Goal: Task Accomplishment & Management: Complete application form

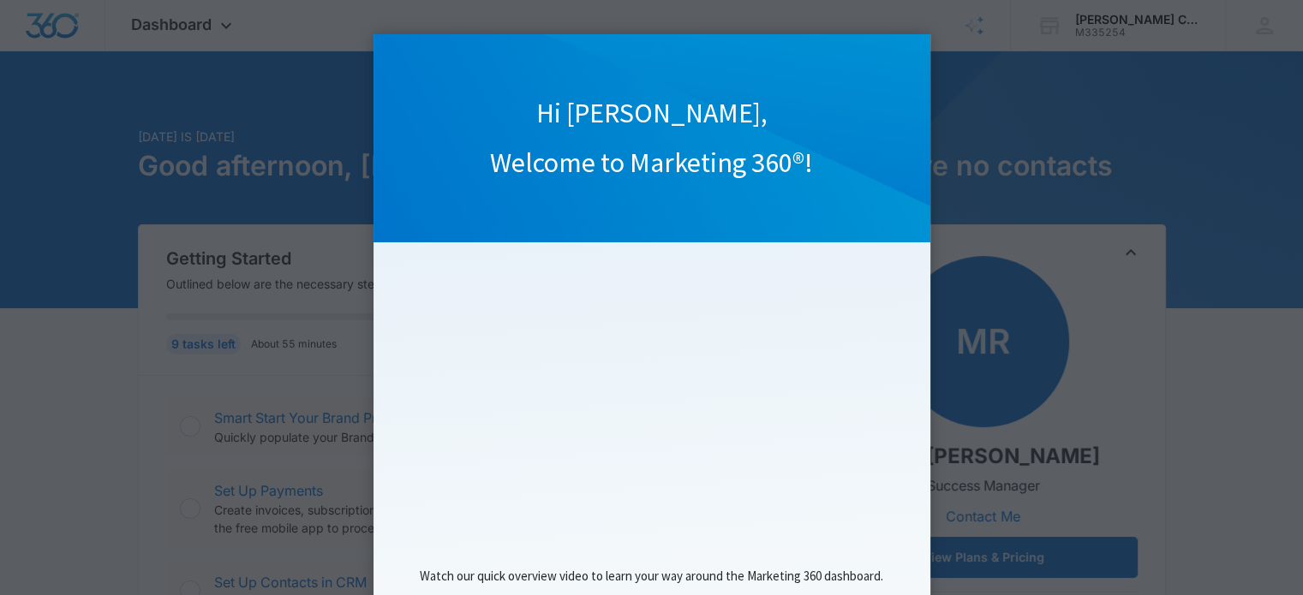
click at [1076, 122] on appcues "Hi [PERSON_NAME], Welcome to Marketing 360®! Watch our quick overview video to …" at bounding box center [651, 297] width 1303 height 595
click at [1017, 134] on appcues "Hi [PERSON_NAME], Welcome to Marketing 360®! Watch our quick overview video to …" at bounding box center [651, 297] width 1303 height 595
click at [1077, 29] on appcues "Hi [PERSON_NAME], Welcome to Marketing 360®! Watch our quick overview video to …" at bounding box center [651, 297] width 1303 height 595
drag, startPoint x: 713, startPoint y: 81, endPoint x: 337, endPoint y: 140, distance: 379.8
click at [337, 140] on appcues "Hi [PERSON_NAME], Welcome to Marketing 360®! Watch our quick overview video to …" at bounding box center [651, 297] width 1303 height 595
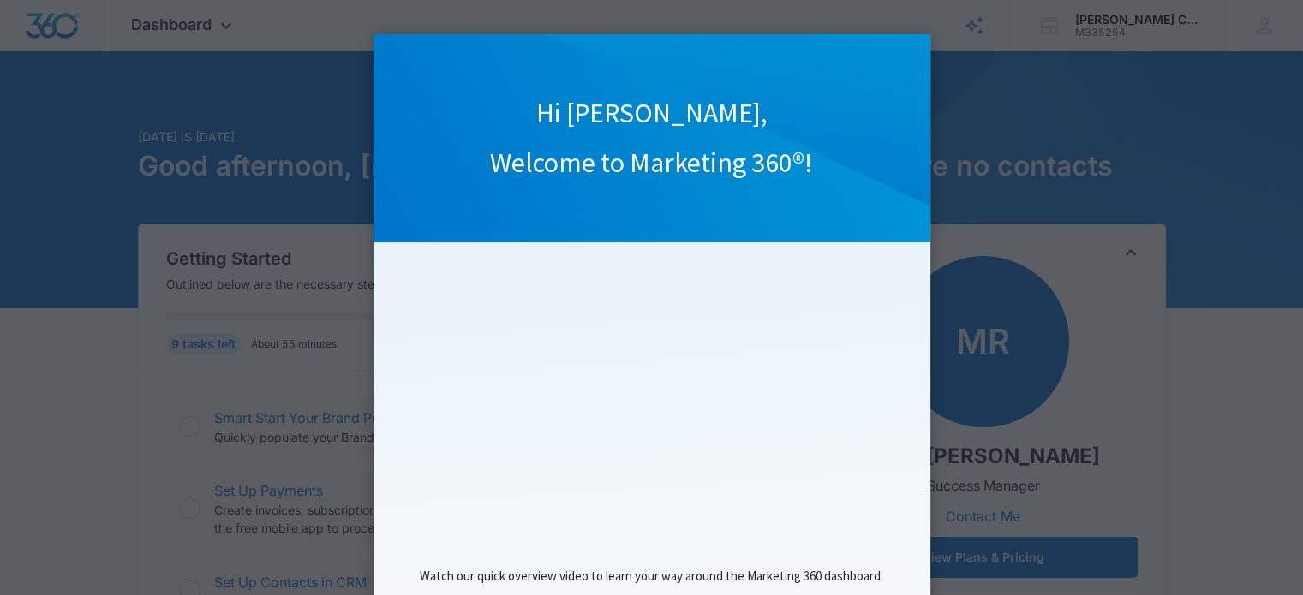
click at [226, 71] on appcues "Hi [PERSON_NAME], Welcome to Marketing 360®! Watch our quick overview video to …" at bounding box center [651, 297] width 1303 height 595
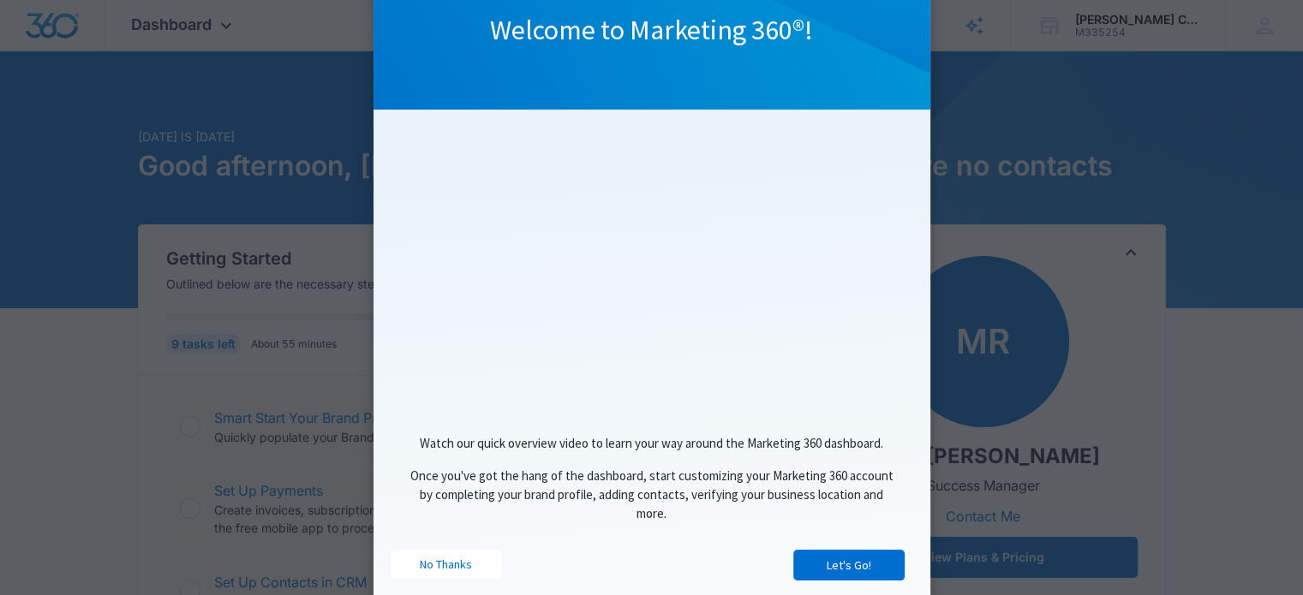
scroll to position [171, 0]
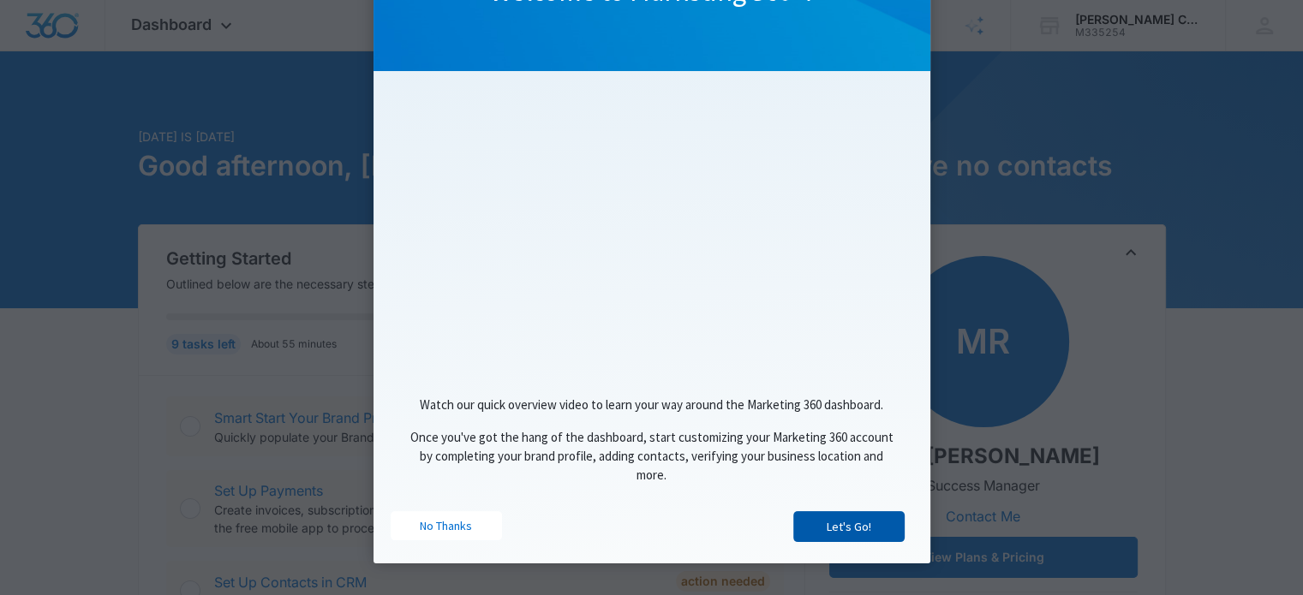
click at [859, 534] on link "Let's Go!" at bounding box center [848, 526] width 111 height 31
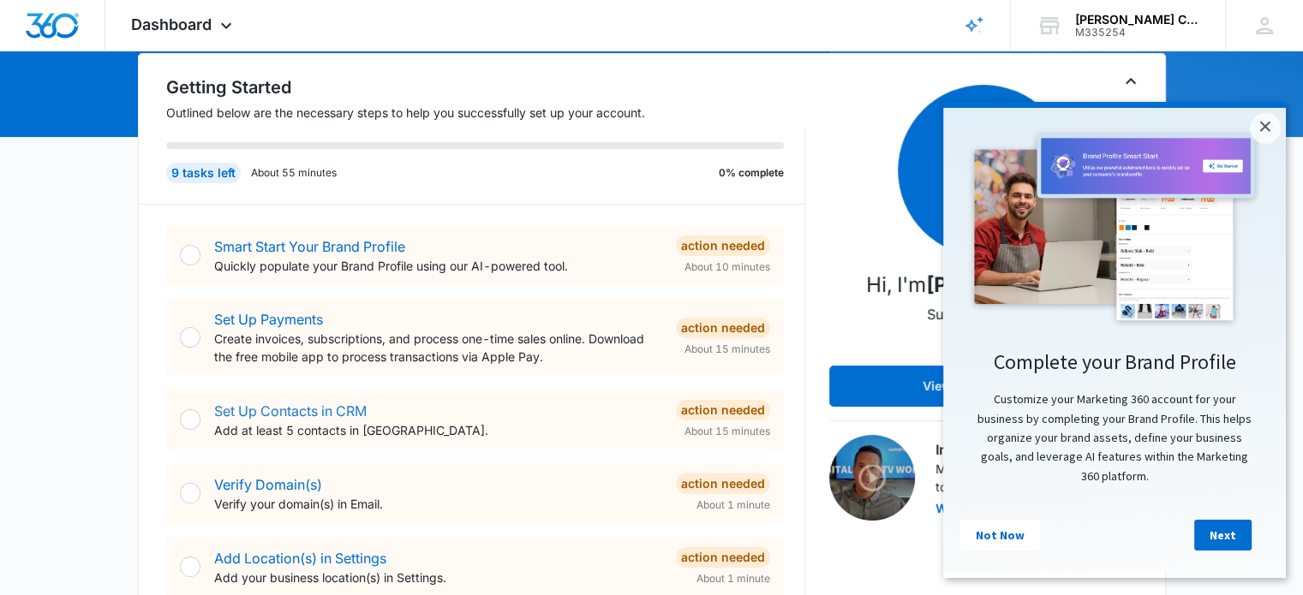
click at [262, 410] on link "Set Up Contacts in CRM" at bounding box center [290, 411] width 152 height 17
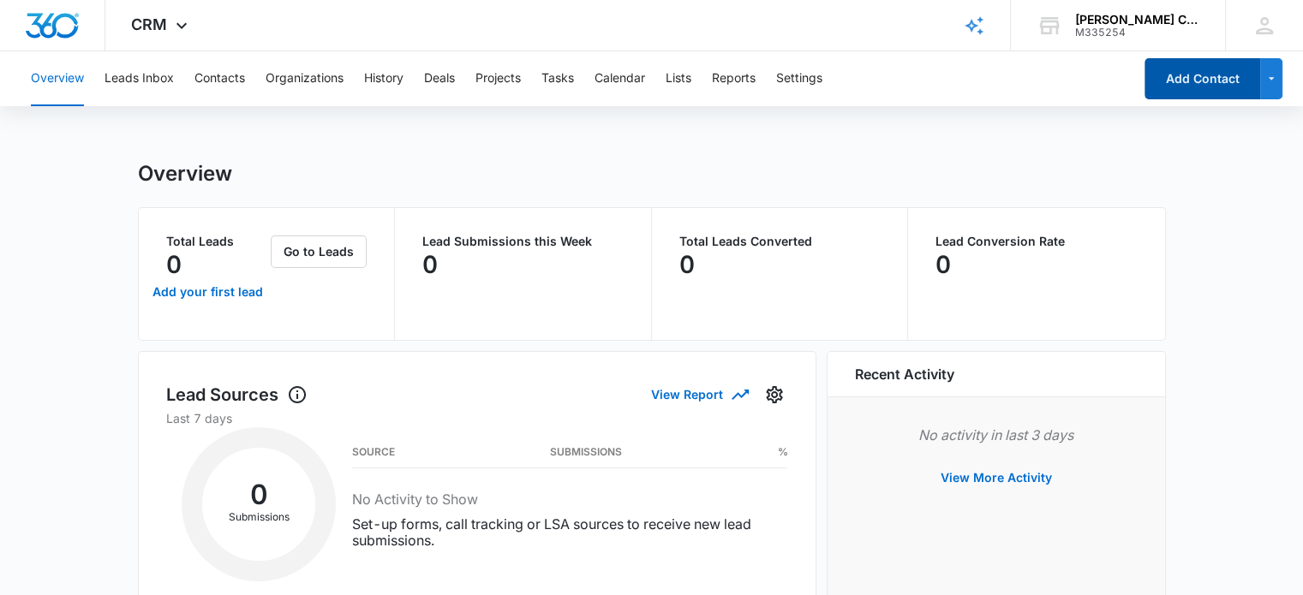
click at [1232, 75] on button "Add Contact" at bounding box center [1202, 78] width 116 height 41
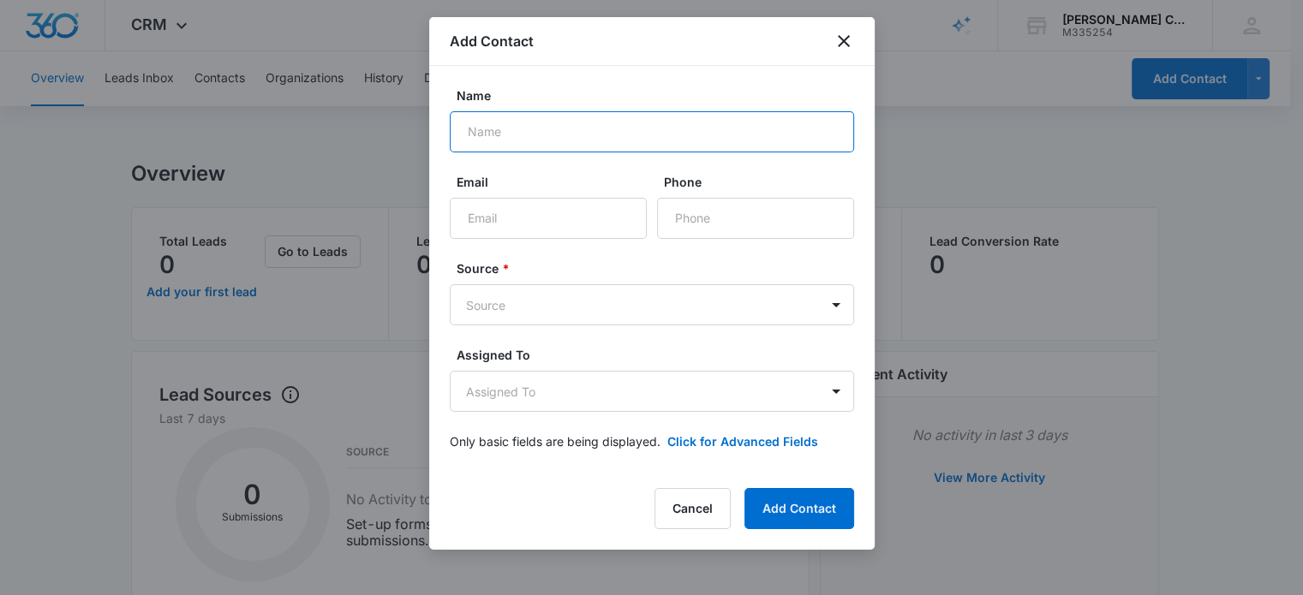
click at [534, 134] on input "Name" at bounding box center [652, 131] width 404 height 41
type input "N"
type input "[PERSON_NAME] and [PERSON_NAME]"
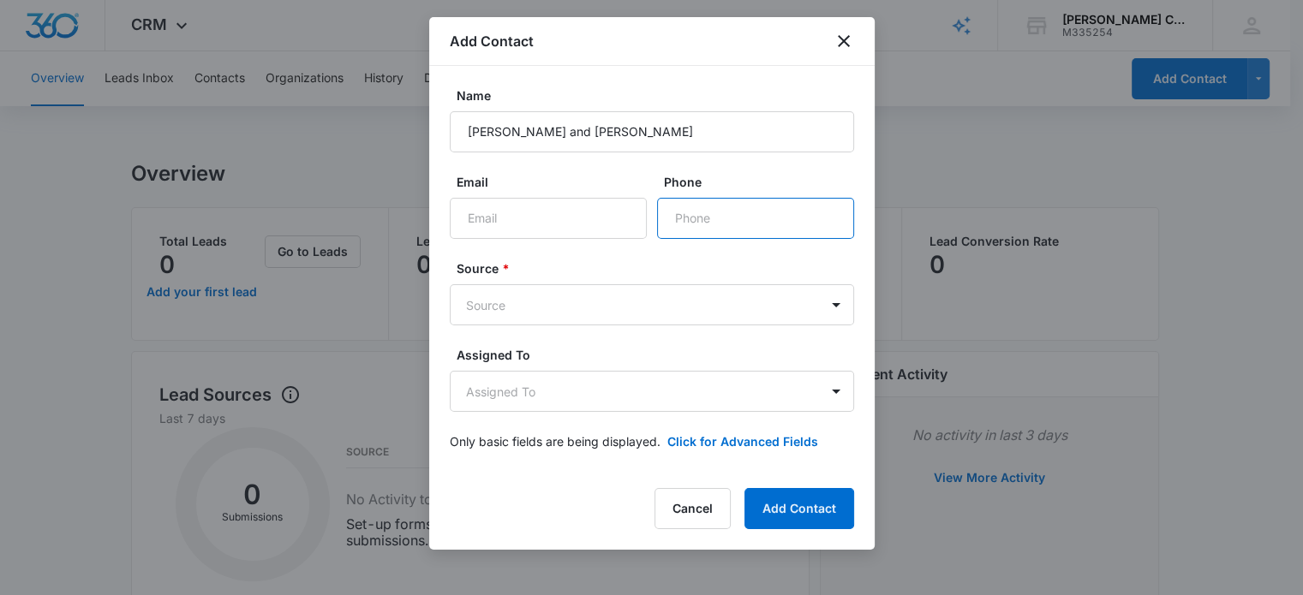
click at [703, 218] on input "Phone" at bounding box center [755, 218] width 197 height 41
type input "[PHONE_NUMBER]"
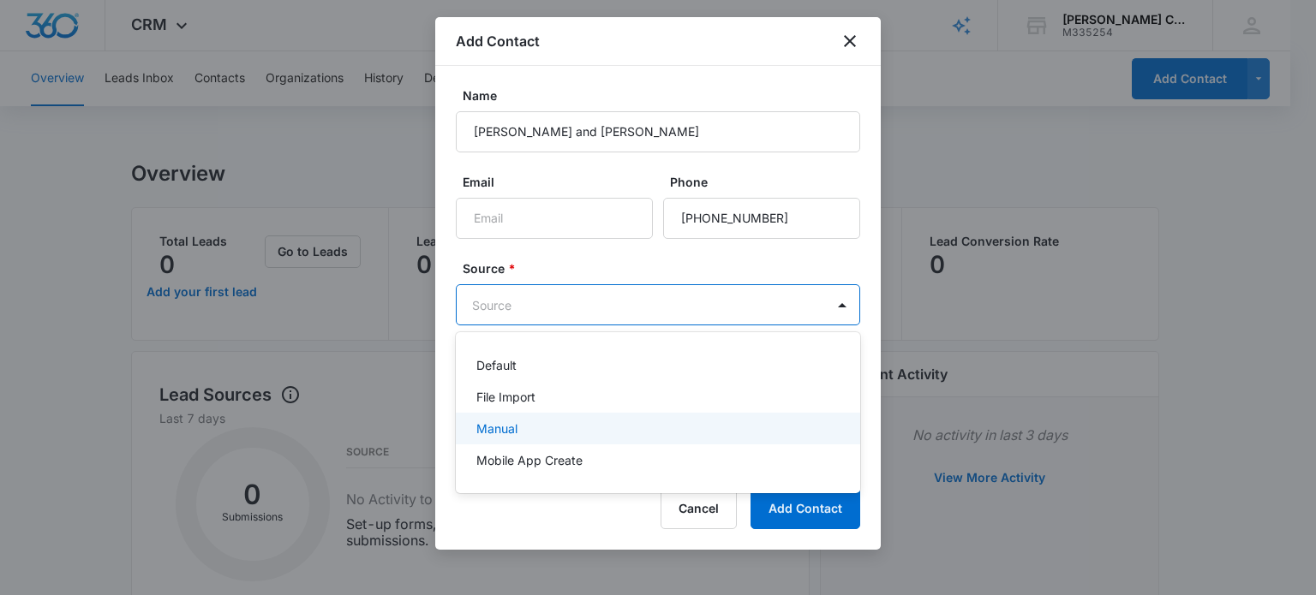
click at [572, 430] on div "Manual" at bounding box center [656, 429] width 360 height 18
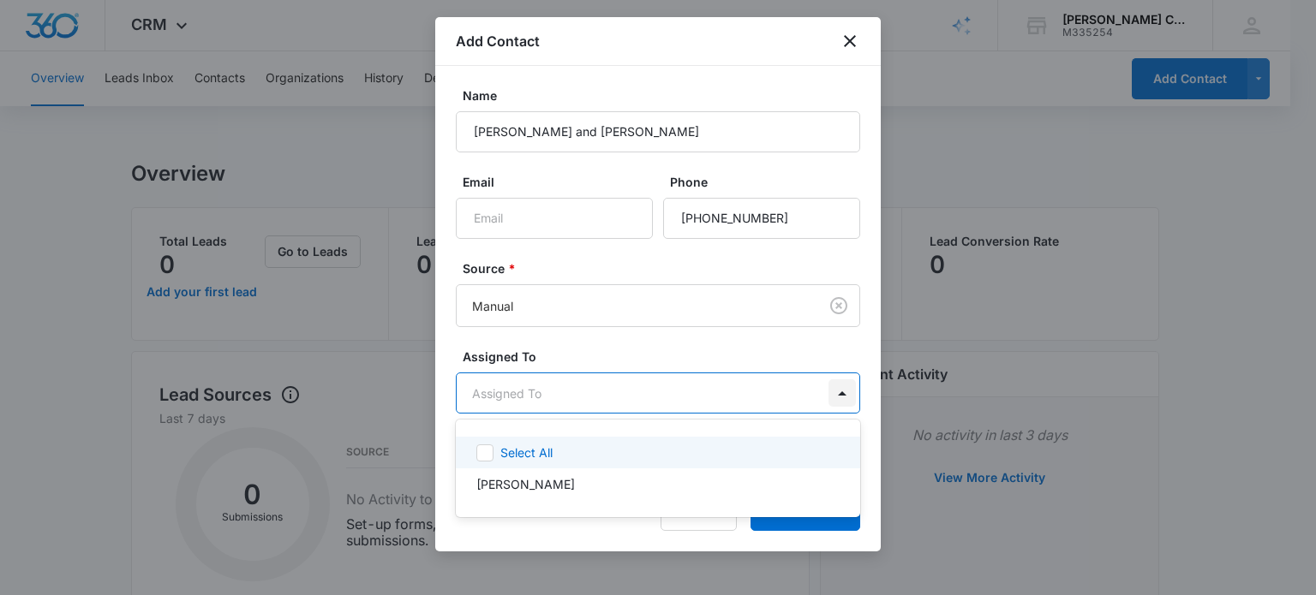
click at [835, 390] on body "CRM Apps Reputation Websites Forms CRM Email Social Payments POS Content Ads In…" at bounding box center [658, 297] width 1316 height 595
click at [487, 457] on icon at bounding box center [484, 452] width 15 height 15
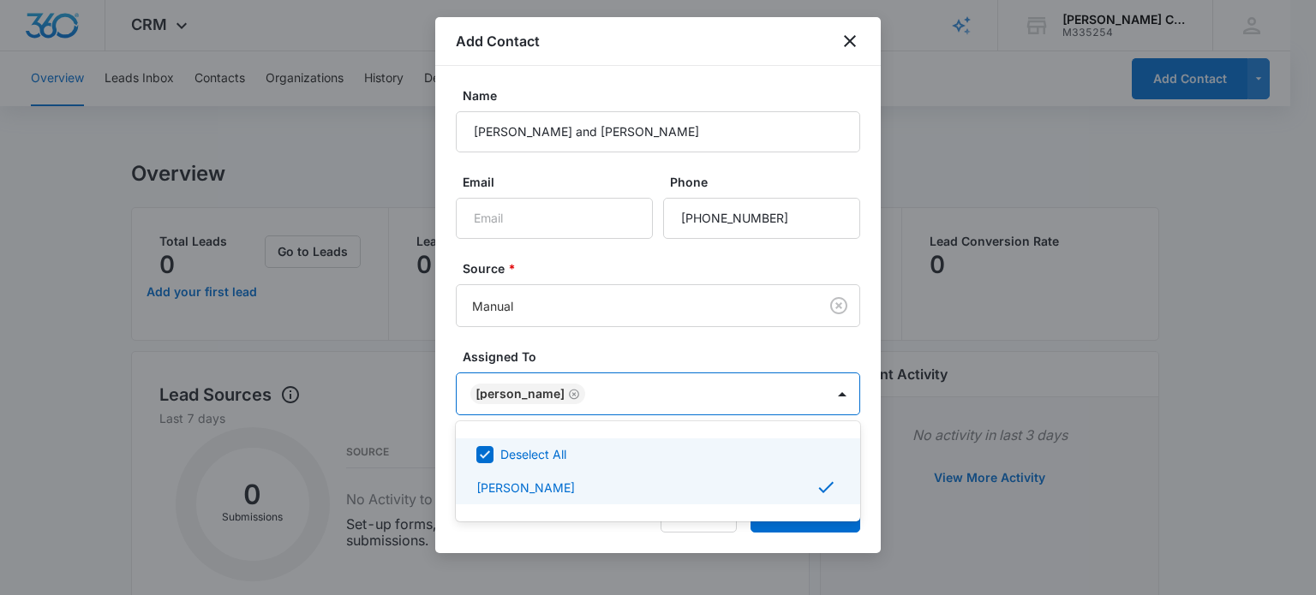
click at [695, 342] on div at bounding box center [658, 297] width 1316 height 595
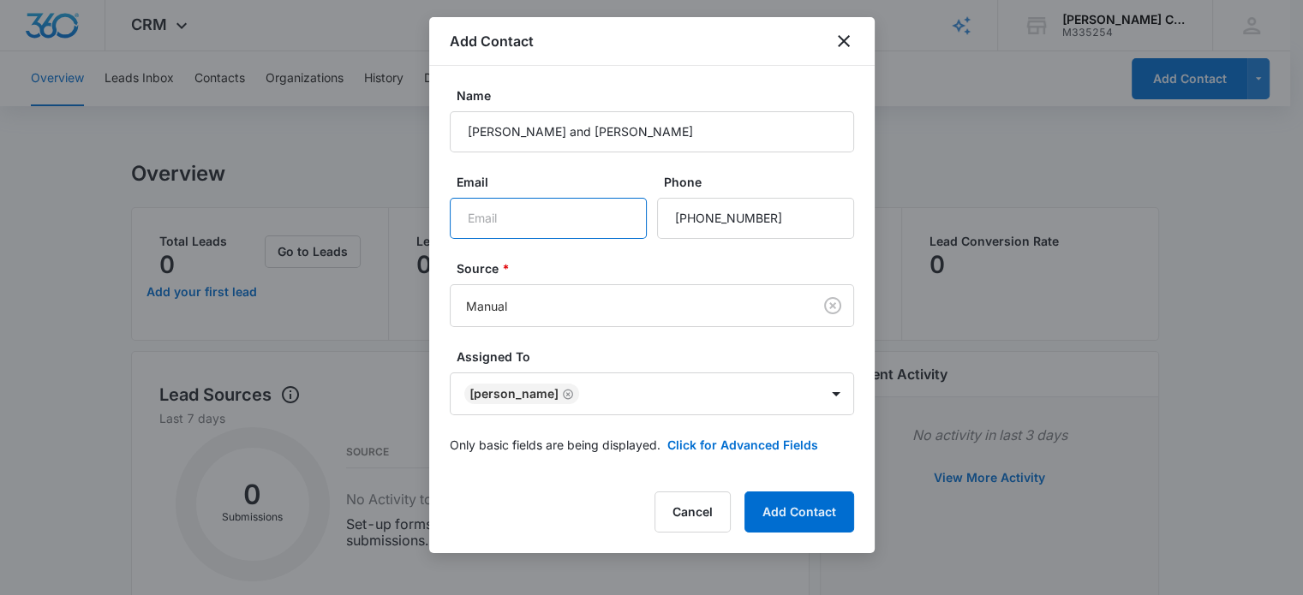
click at [508, 229] on input "Email" at bounding box center [548, 218] width 197 height 41
type input "[EMAIL_ADDRESS][DOMAIN_NAME]"
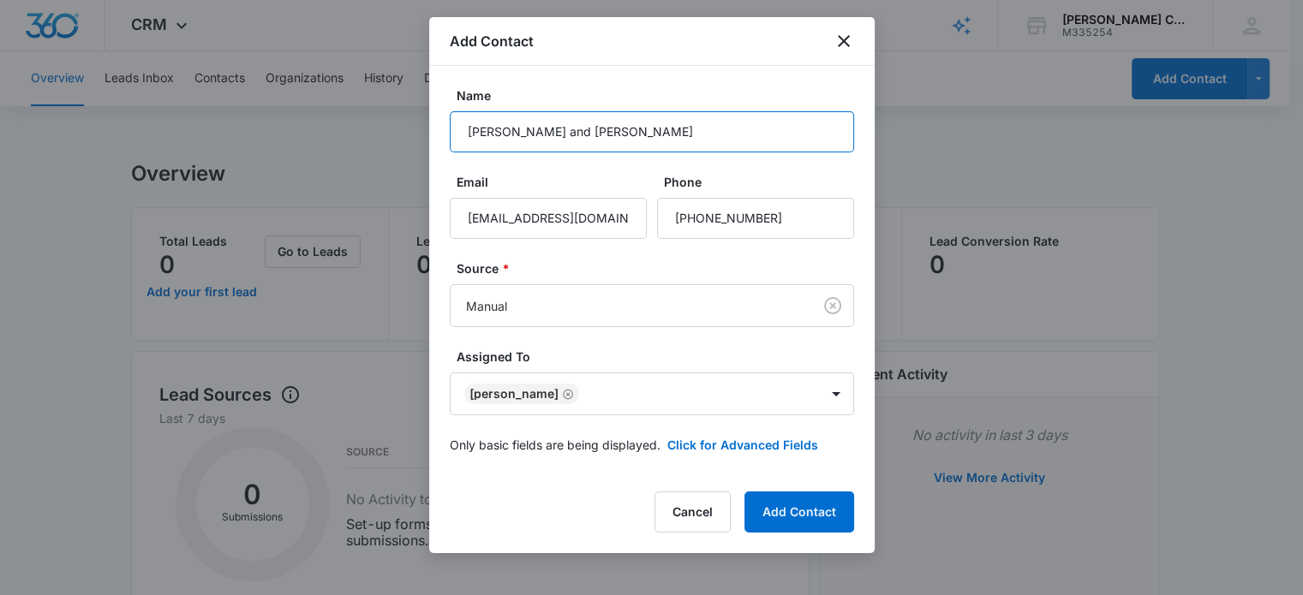
click at [647, 120] on input "[PERSON_NAME] and [PERSON_NAME]" at bounding box center [652, 131] width 404 height 41
type input "[PERSON_NAME] and [PERSON_NAME]"
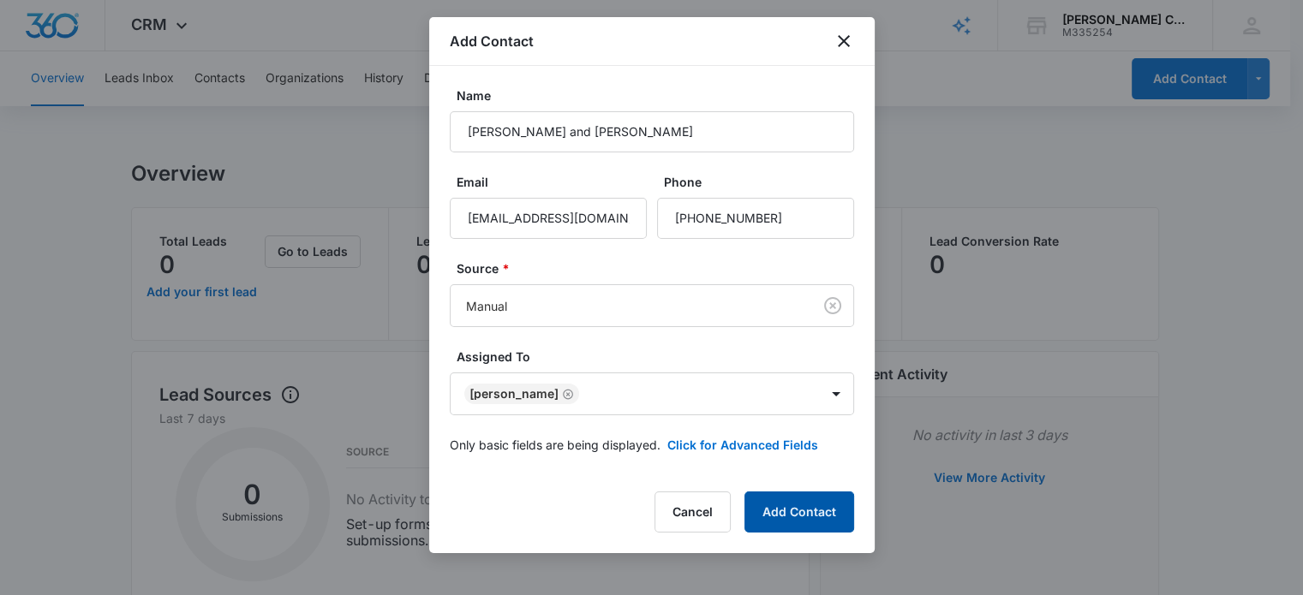
click at [802, 517] on button "Add Contact" at bounding box center [799, 512] width 110 height 41
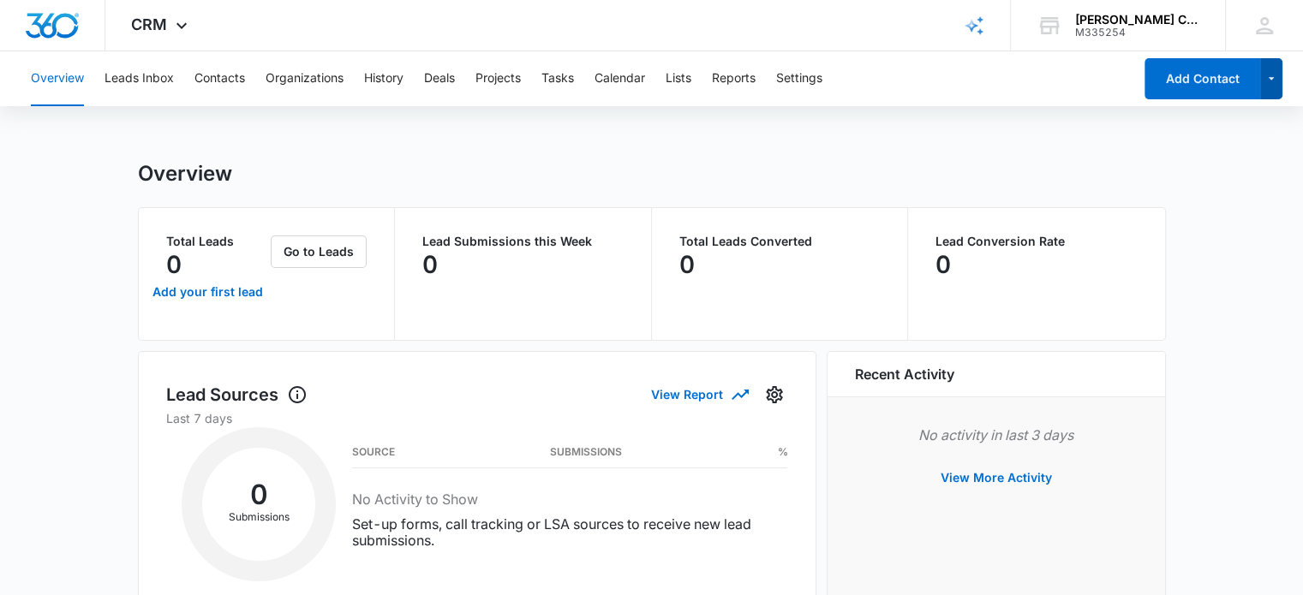
click at [1267, 72] on icon "button" at bounding box center [1271, 79] width 15 height 21
click at [1275, 80] on icon "button" at bounding box center [1271, 79] width 15 height 21
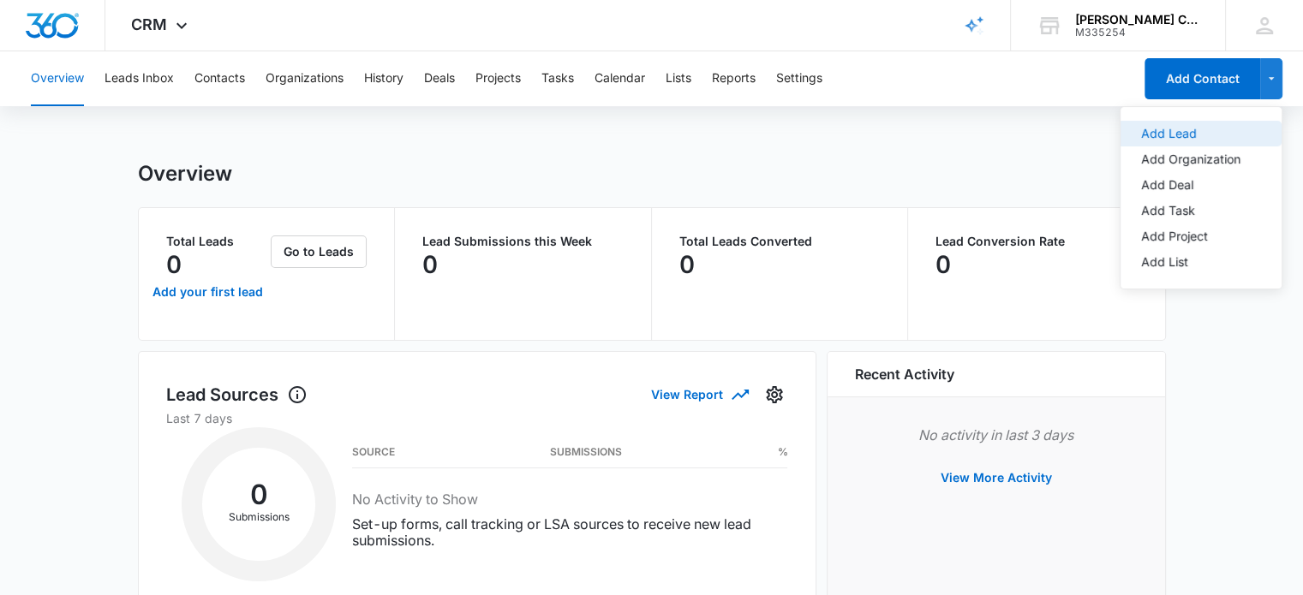
click at [1147, 134] on div "Add Lead" at bounding box center [1190, 134] width 99 height 12
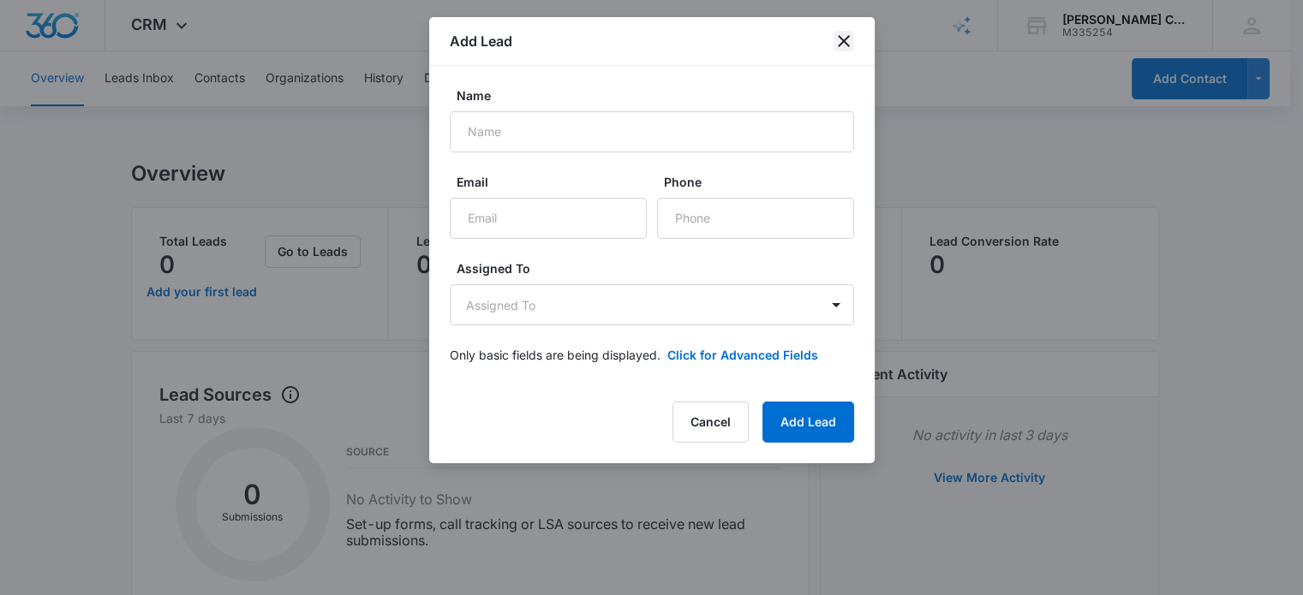
click at [839, 37] on icon "close" at bounding box center [844, 41] width 12 height 12
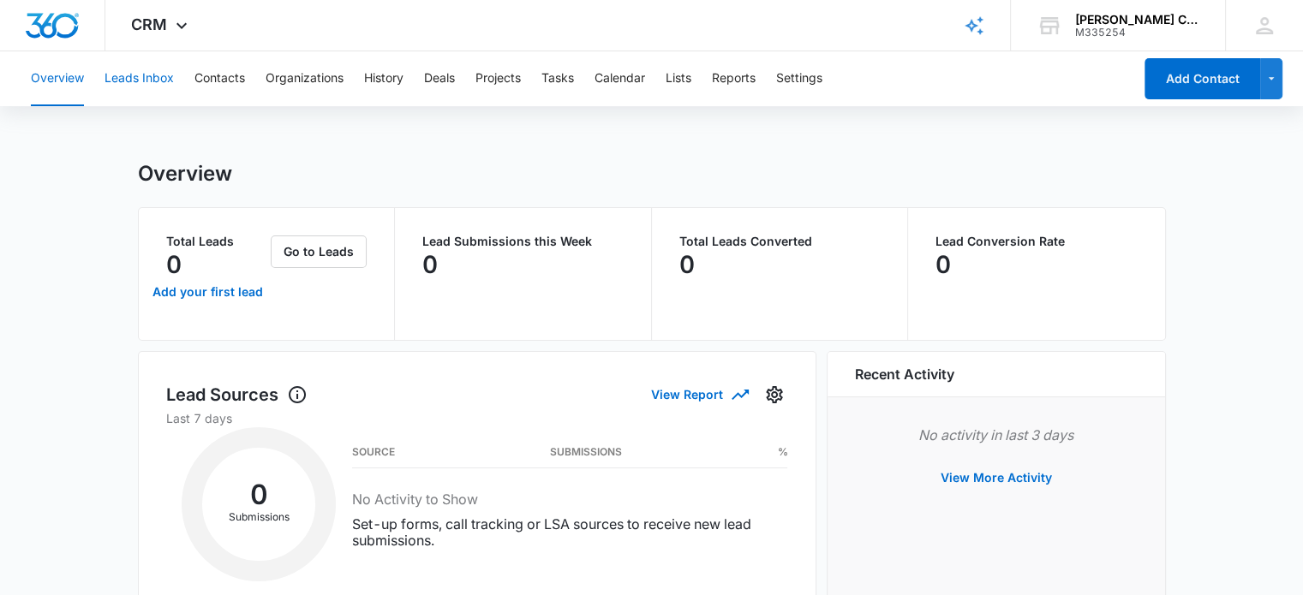
click at [140, 81] on button "Leads Inbox" at bounding box center [139, 78] width 69 height 55
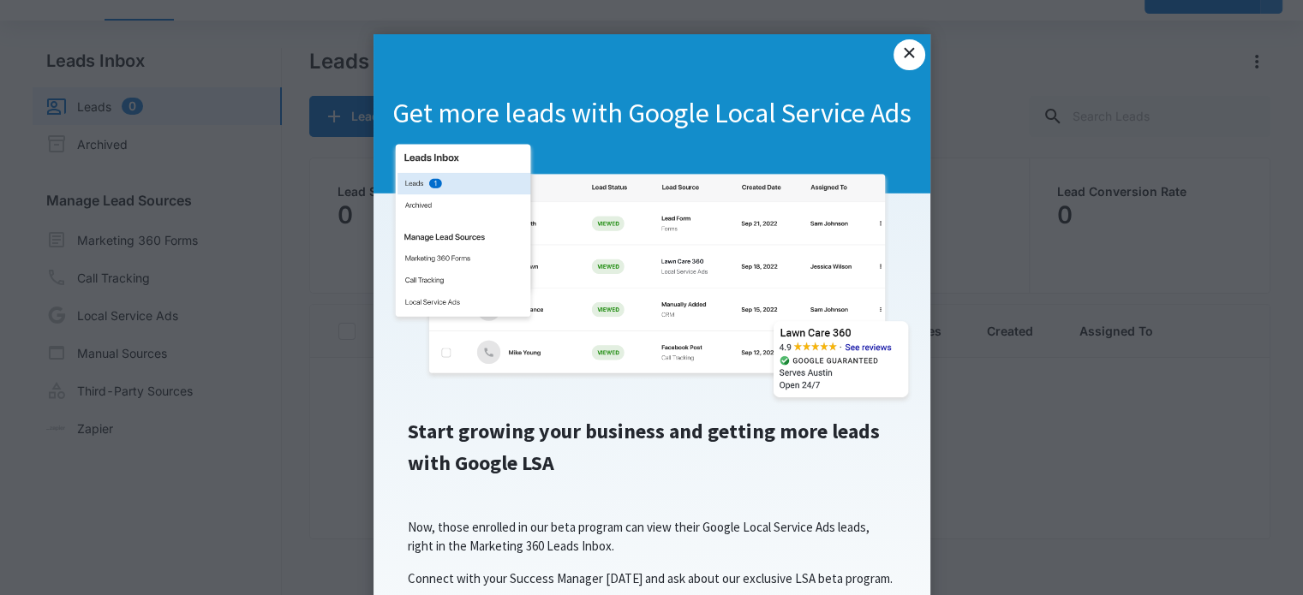
click at [898, 56] on link "×" at bounding box center [908, 54] width 31 height 31
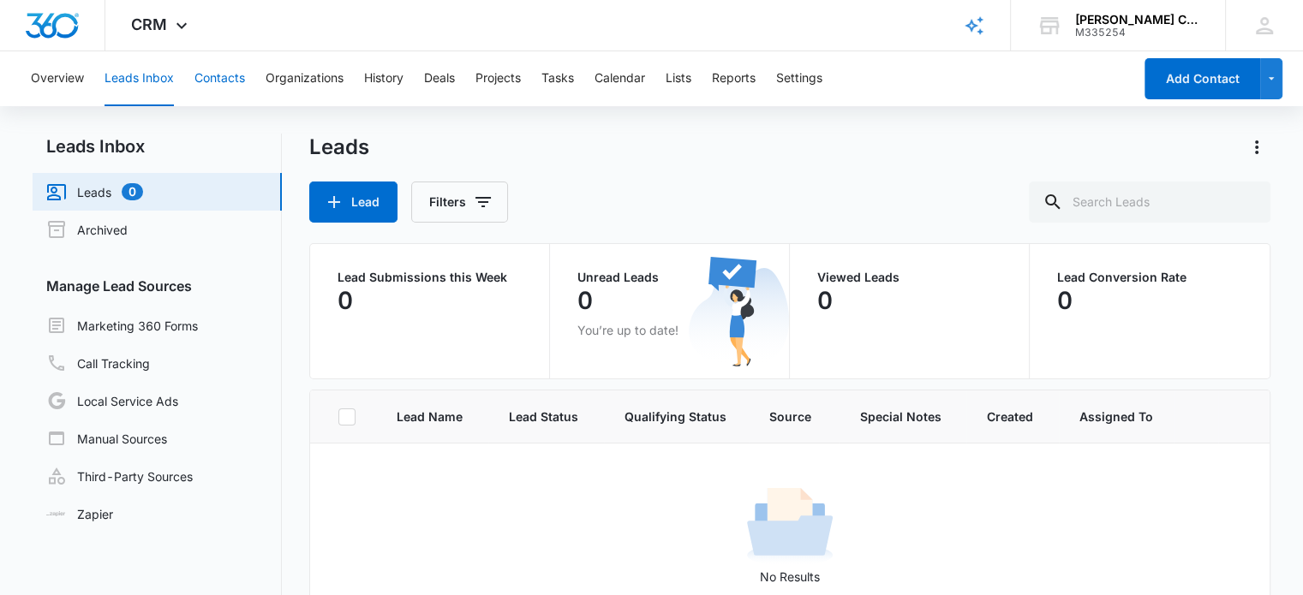
click at [230, 78] on button "Contacts" at bounding box center [219, 78] width 51 height 55
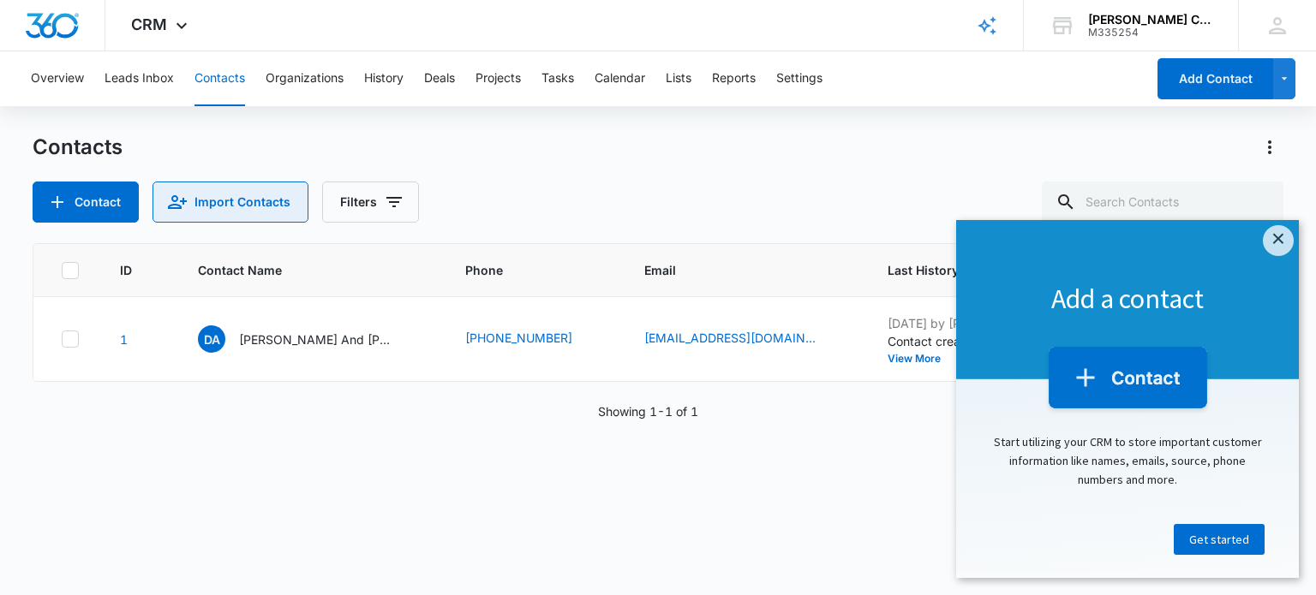
click at [228, 207] on button "Import Contacts" at bounding box center [230, 202] width 156 height 41
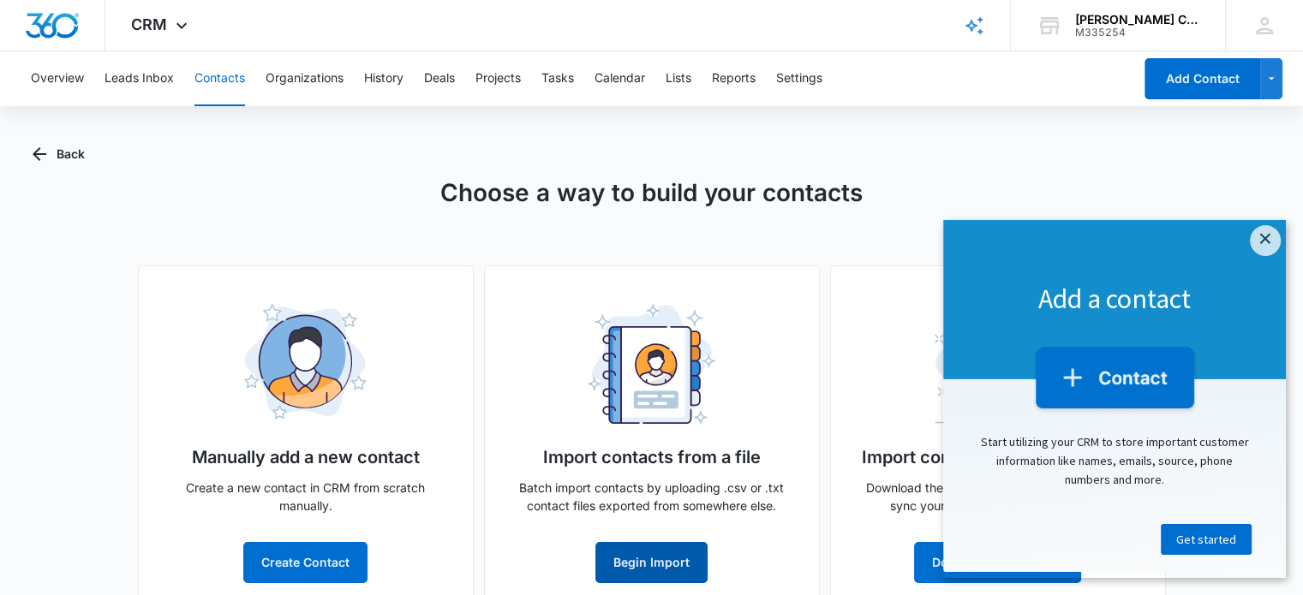
click at [660, 564] on button "Begin Import" at bounding box center [651, 562] width 112 height 41
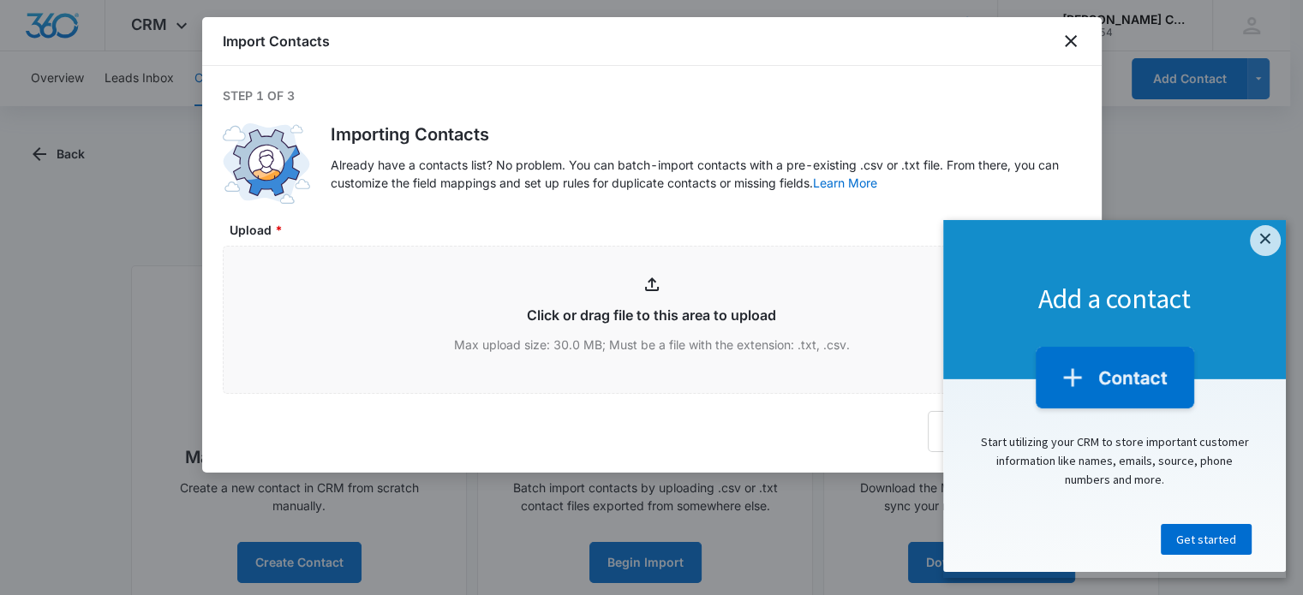
click at [565, 555] on div at bounding box center [651, 297] width 1303 height 595
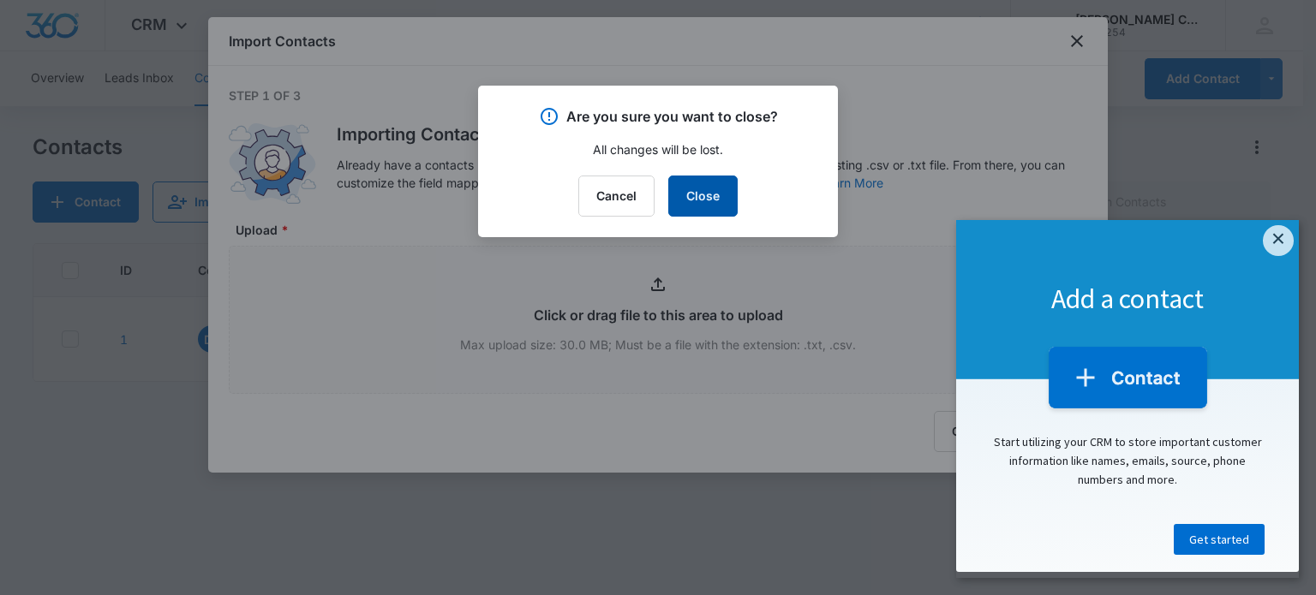
click at [711, 188] on button "Close" at bounding box center [702, 196] width 69 height 41
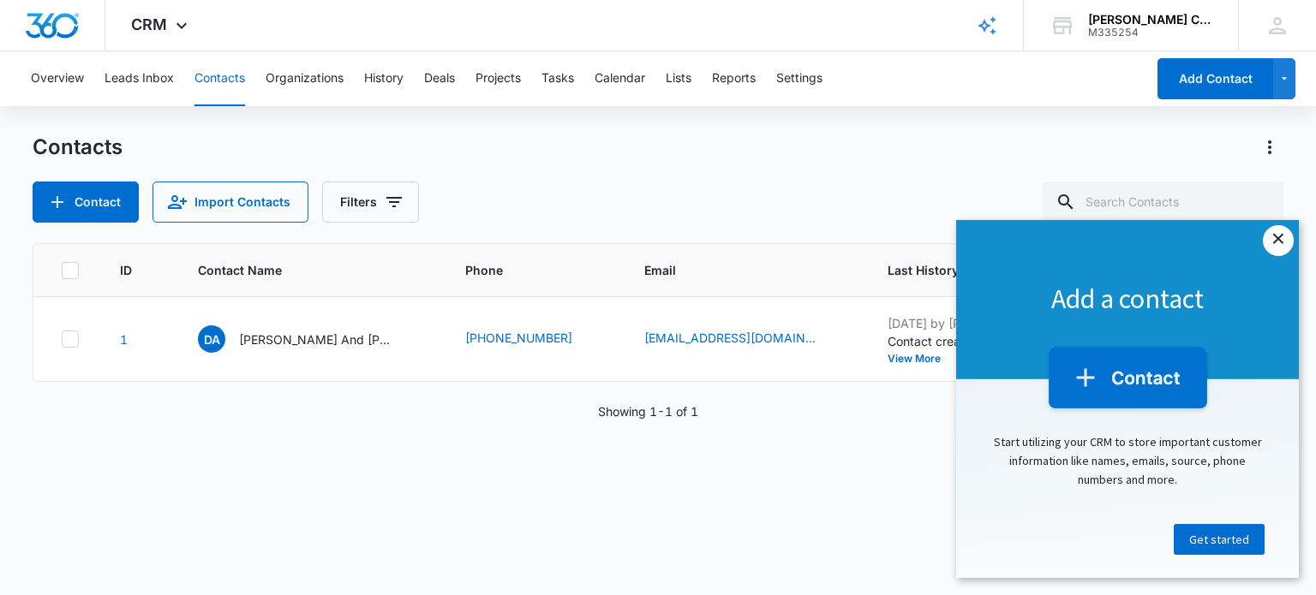
click at [1271, 241] on link "×" at bounding box center [1278, 240] width 31 height 31
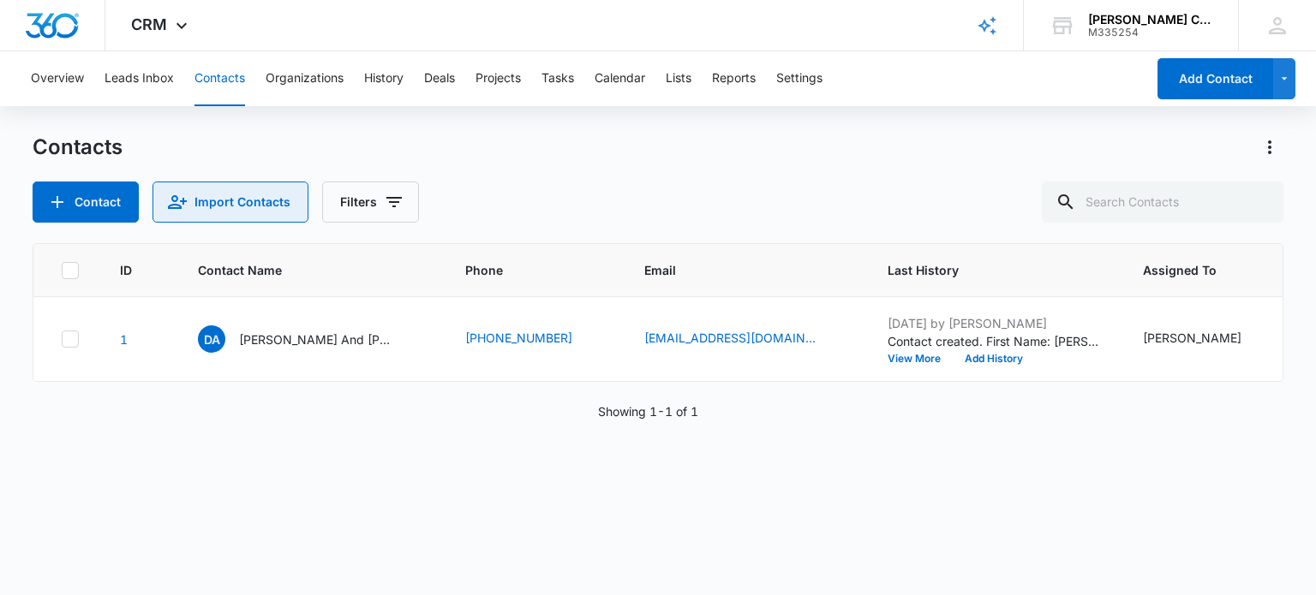
click at [269, 203] on button "Import Contacts" at bounding box center [230, 202] width 156 height 41
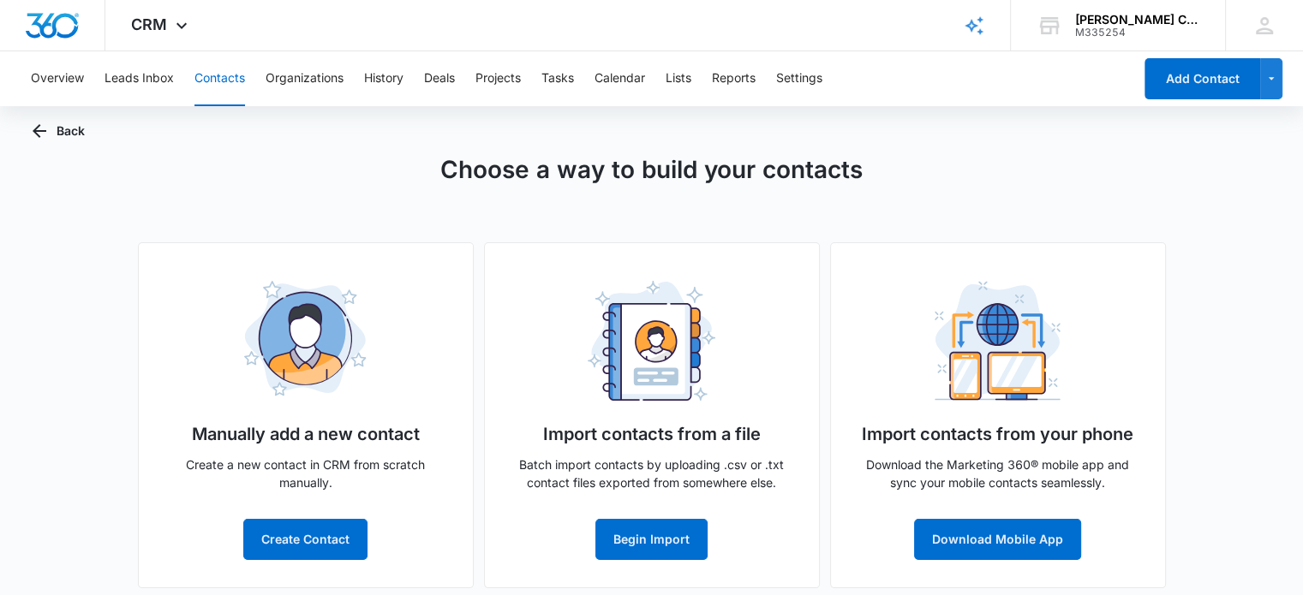
scroll to position [36, 0]
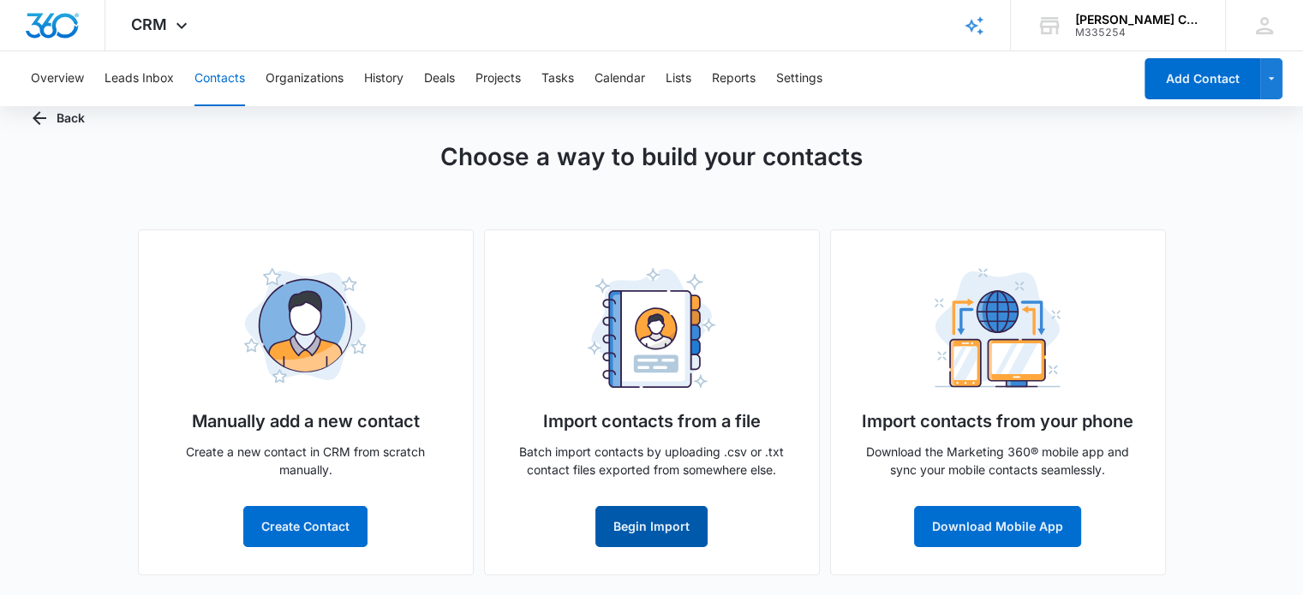
click at [674, 534] on button "Begin Import" at bounding box center [651, 526] width 112 height 41
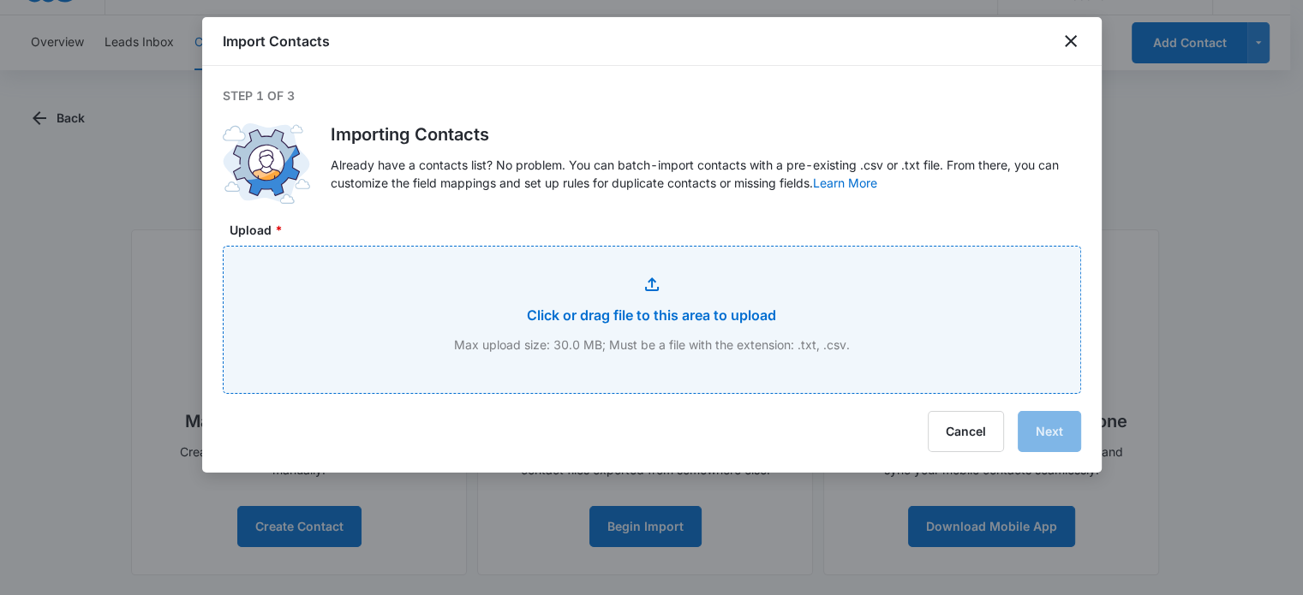
click at [639, 319] on input "Upload *" at bounding box center [652, 320] width 857 height 146
type input "C:\fakepath\Customers.xls"
click at [683, 318] on input "Upload *" at bounding box center [652, 320] width 857 height 146
click at [650, 302] on input "Upload *" at bounding box center [652, 320] width 857 height 146
type input "C:\fakepath\Customers.xls"
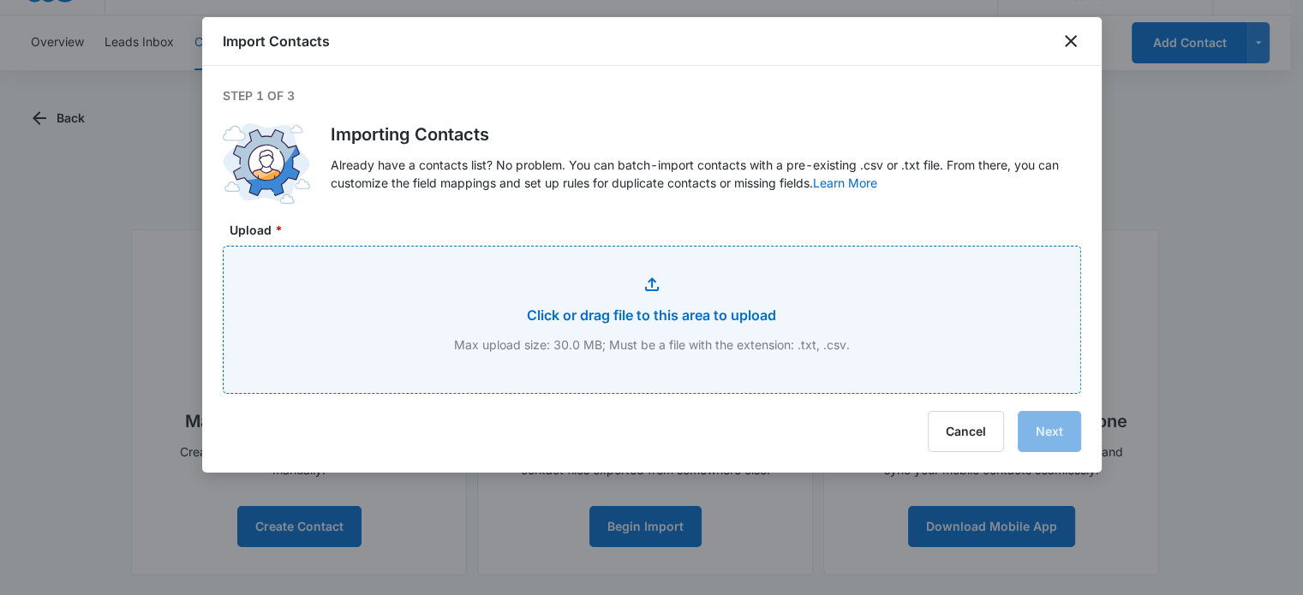
click at [644, 316] on input "Upload *" at bounding box center [652, 320] width 857 height 146
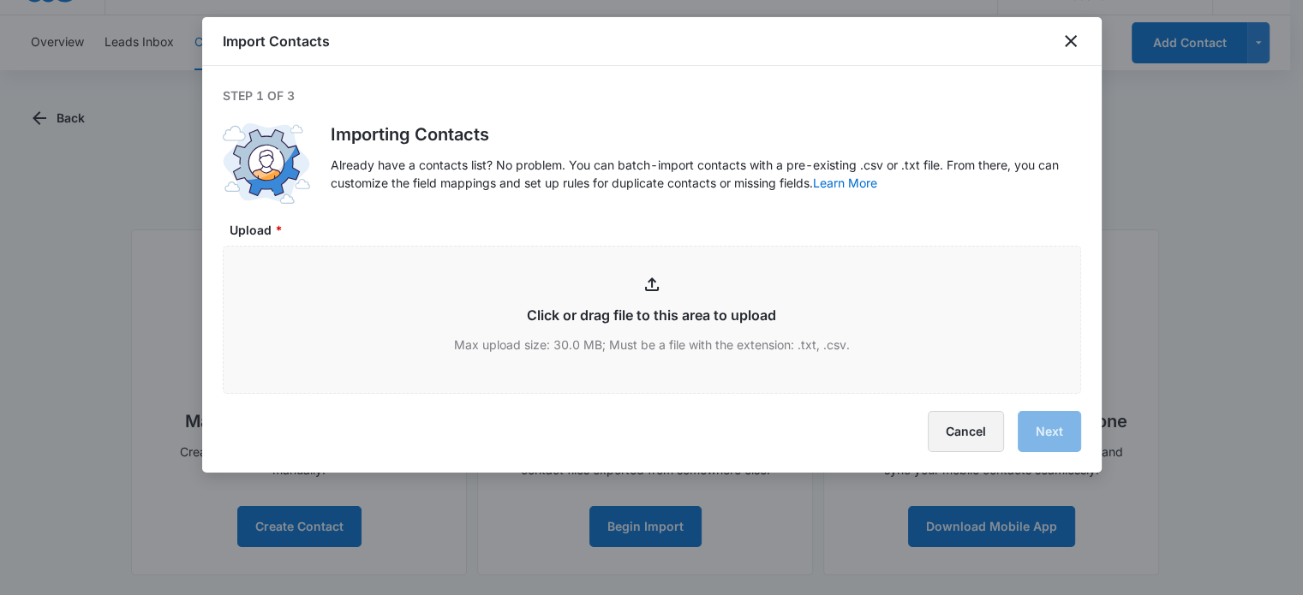
click at [986, 435] on button "Cancel" at bounding box center [966, 431] width 76 height 41
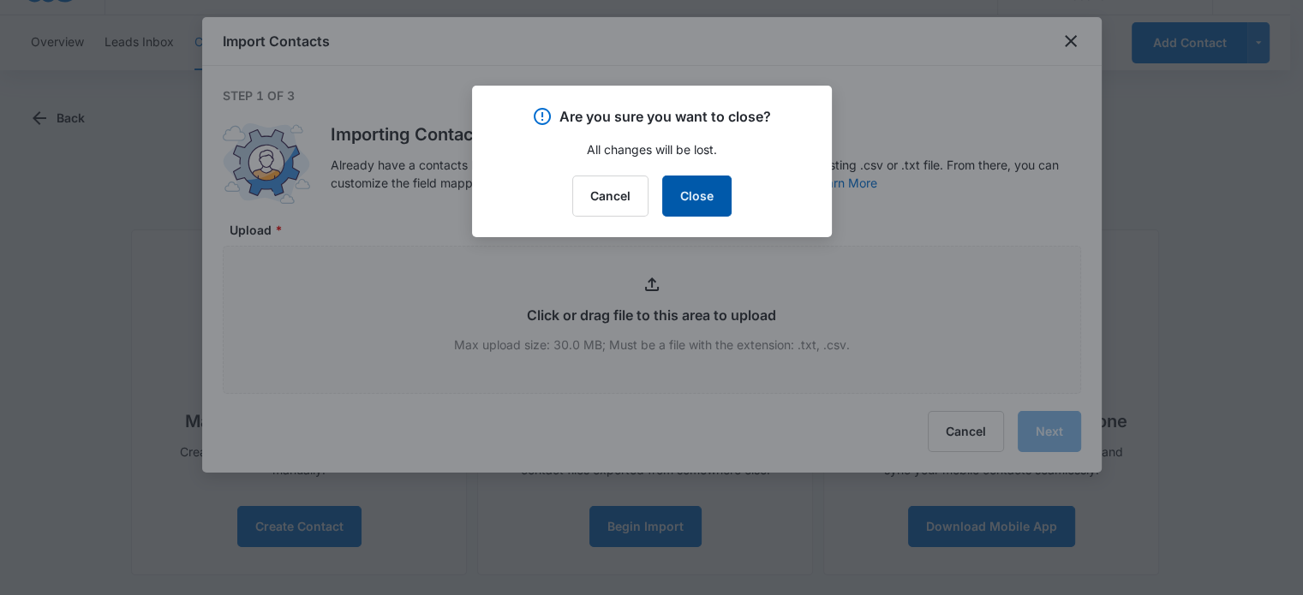
drag, startPoint x: 700, startPoint y: 205, endPoint x: 721, endPoint y: 191, distance: 25.4
click at [700, 203] on button "Close" at bounding box center [696, 196] width 69 height 41
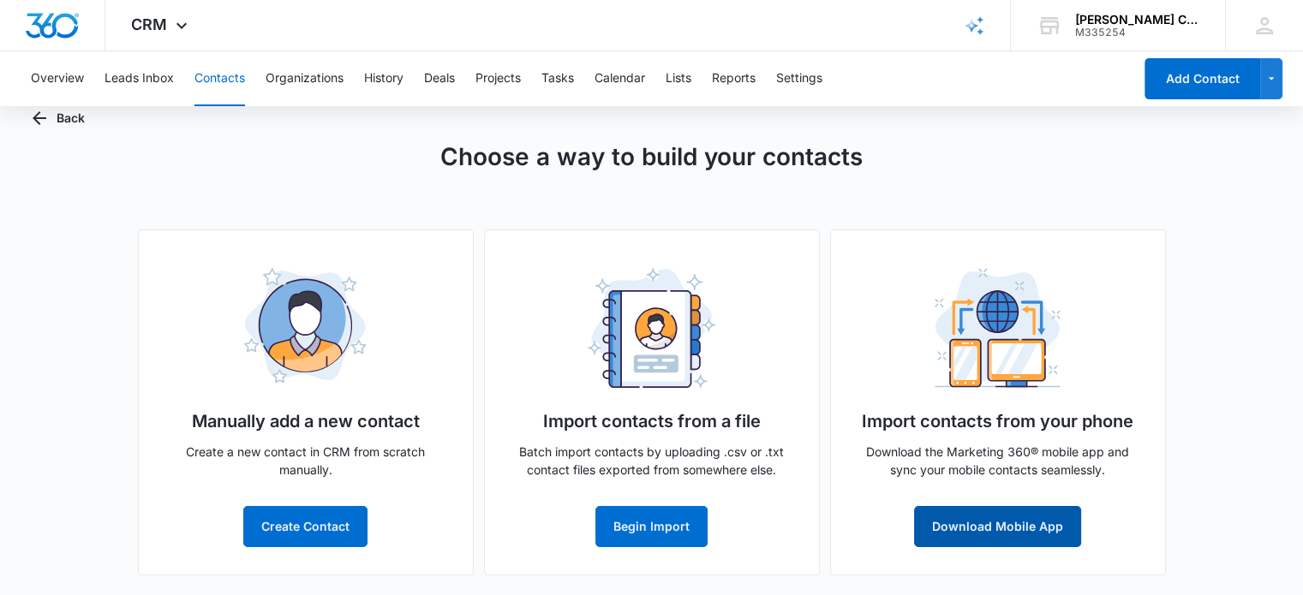
click at [1021, 533] on button "Download Mobile App" at bounding box center [997, 526] width 167 height 41
